Goal: Transaction & Acquisition: Obtain resource

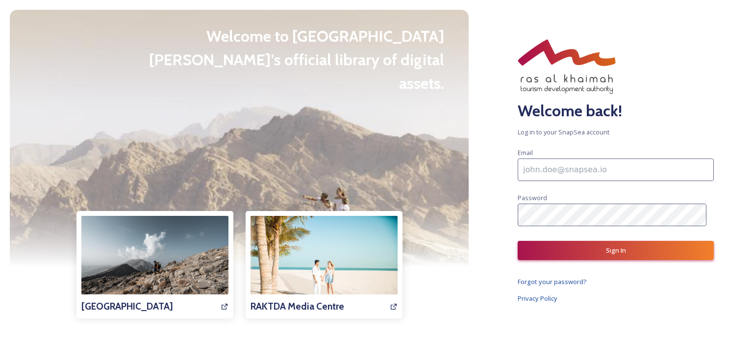
click at [534, 169] on input at bounding box center [616, 169] width 196 height 23
click at [451, 269] on div "Jebel Jais Media Centre RAKTDA Media Centre" at bounding box center [239, 299] width 459 height 64
click at [564, 174] on input at bounding box center [616, 169] width 196 height 23
paste input "[EMAIL_ADDRESS][DOMAIN_NAME]"
type input "[EMAIL_ADDRESS][DOMAIN_NAME]"
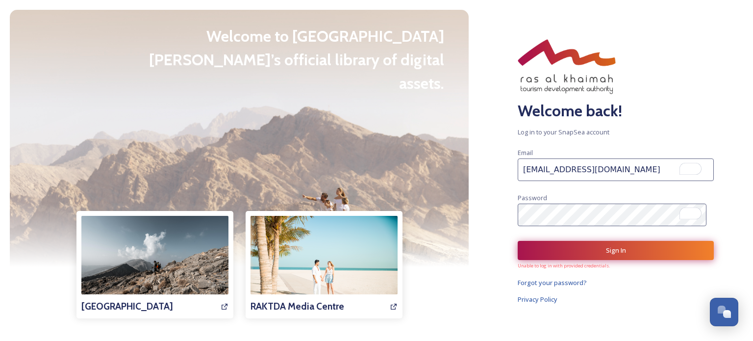
click at [557, 252] on button "Sign In" at bounding box center [616, 250] width 196 height 19
click at [558, 251] on button "Sign In" at bounding box center [616, 250] width 196 height 19
click at [558, 247] on button "Sign In" at bounding box center [616, 250] width 196 height 19
click at [558, 247] on button at bounding box center [616, 251] width 196 height 20
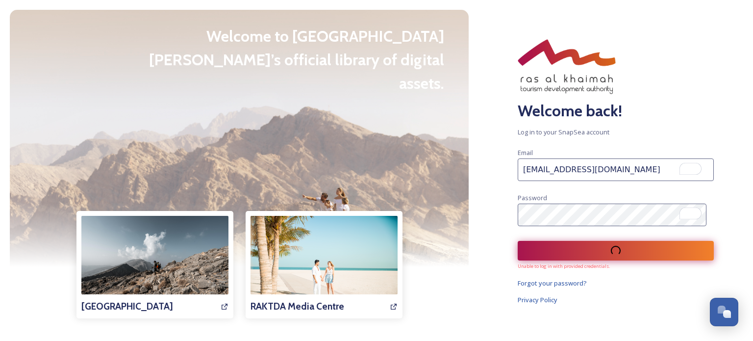
click at [558, 247] on button at bounding box center [616, 251] width 196 height 20
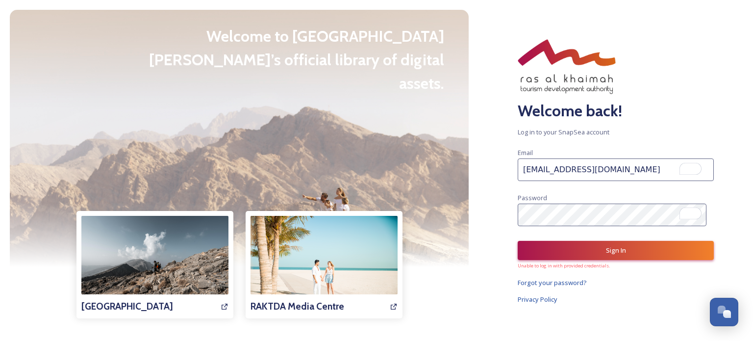
click at [525, 174] on input "[EMAIL_ADDRESS][DOMAIN_NAME]" at bounding box center [616, 169] width 196 height 23
click at [524, 172] on input "[EMAIL_ADDRESS][DOMAIN_NAME]" at bounding box center [616, 169] width 196 height 23
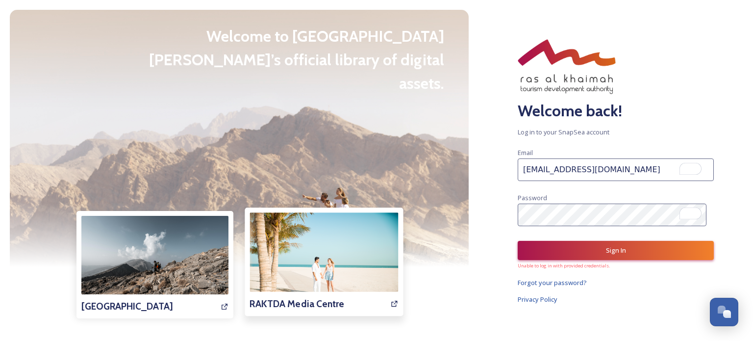
click at [300, 279] on img at bounding box center [323, 261] width 149 height 99
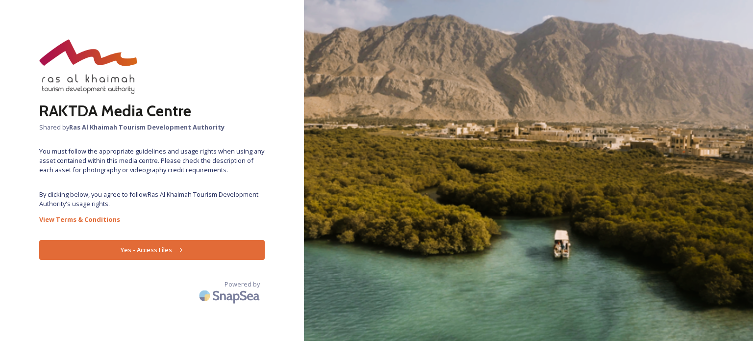
click at [148, 249] on button "Yes - Access Files" at bounding box center [151, 250] width 225 height 20
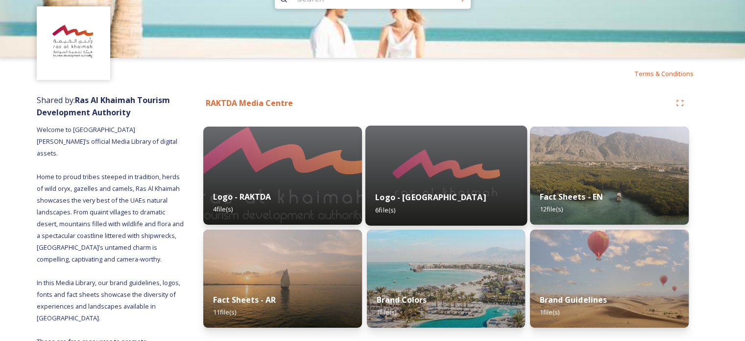
scroll to position [56, 0]
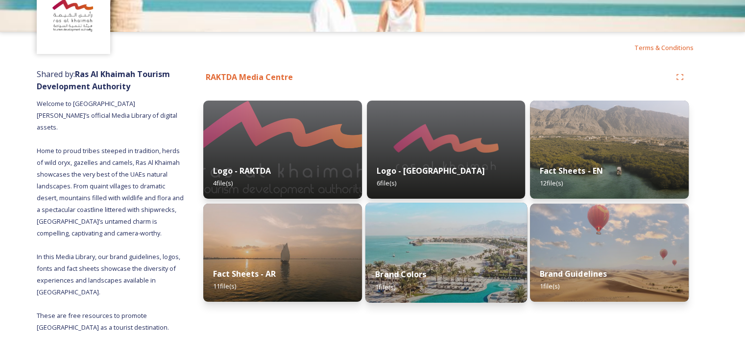
click at [395, 254] on img at bounding box center [446, 252] width 162 height 100
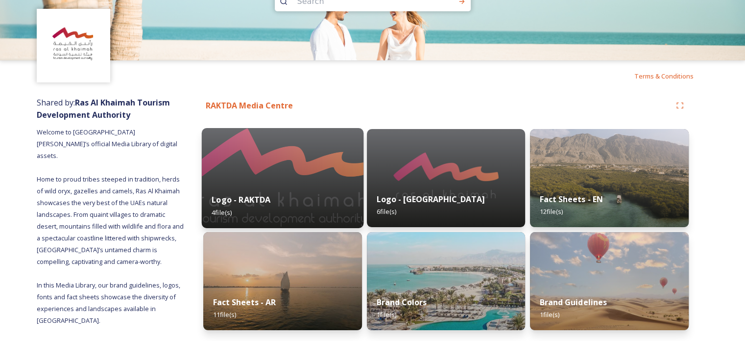
scroll to position [56, 0]
